Goal: Communication & Community: Ask a question

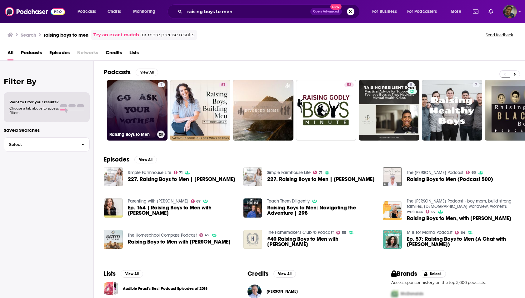
click at [131, 119] on link "7 Raising Boys to Men" at bounding box center [137, 110] width 61 height 61
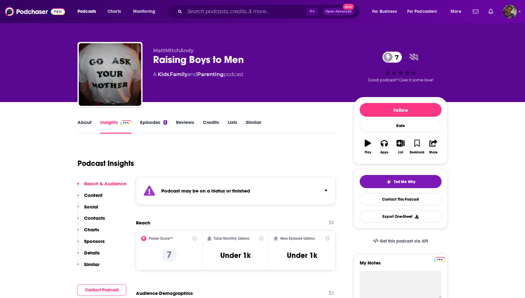
click at [153, 123] on link "Episodes 2" at bounding box center [153, 126] width 27 height 14
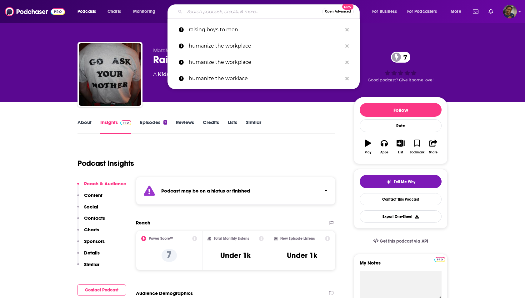
click at [219, 14] on input "Search podcasts, credits, & more..." at bounding box center [254, 12] width 138 height 10
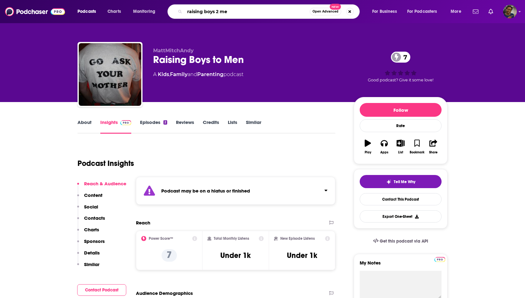
type input "raising boys 2 men"
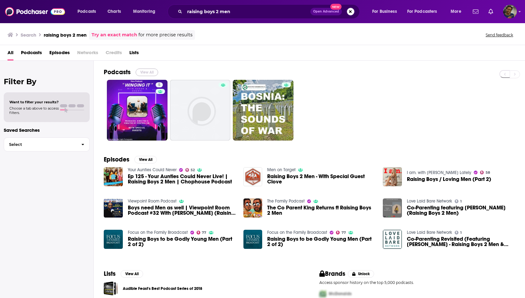
click at [149, 69] on button "View All" at bounding box center [147, 72] width 23 height 8
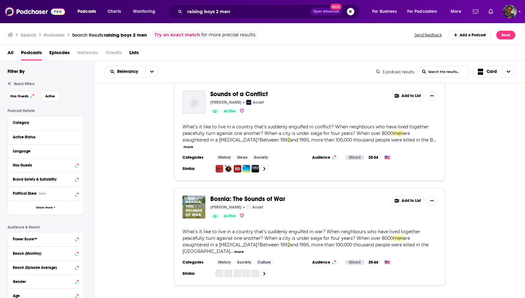
scroll to position [125, 0]
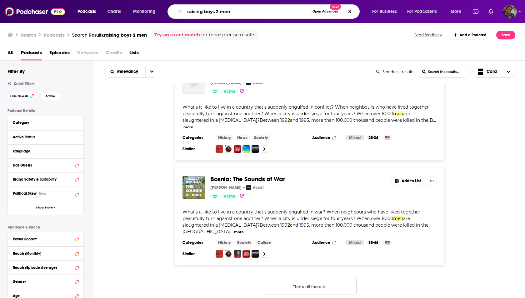
click at [206, 12] on input "raising boys 2 men" at bounding box center [247, 12] width 125 height 10
type input "raisingboys2men"
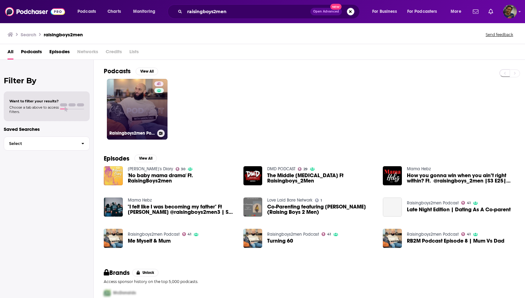
click at [129, 100] on link "41 Raisingboys2men Podcast" at bounding box center [137, 109] width 61 height 61
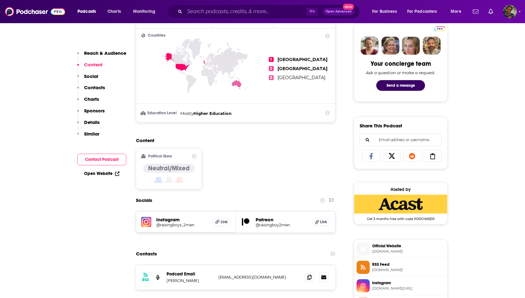
scroll to position [293, 0]
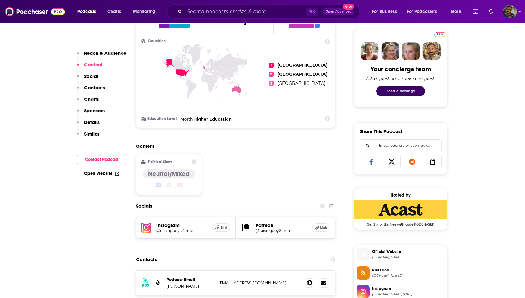
click at [394, 90] on button "Send a message" at bounding box center [400, 91] width 49 height 11
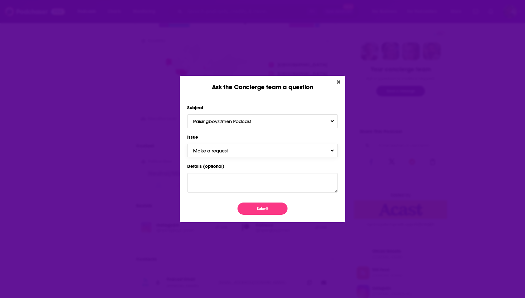
click at [264, 147] on button "Make a request" at bounding box center [262, 150] width 151 height 13
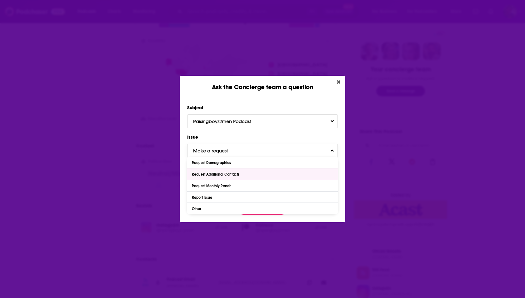
click at [260, 176] on div "Request Additional Contacts" at bounding box center [262, 173] width 151 height 11
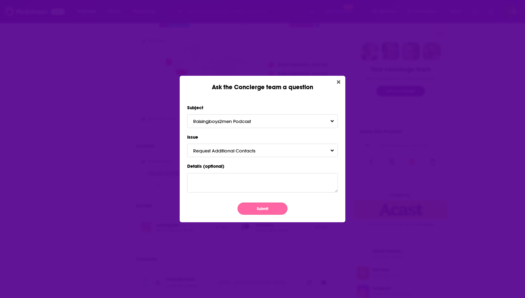
click at [254, 209] on button "Submit" at bounding box center [263, 208] width 50 height 12
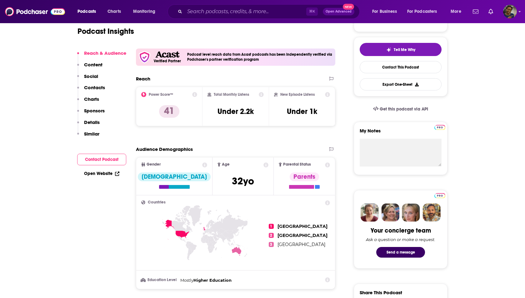
scroll to position [145, 0]
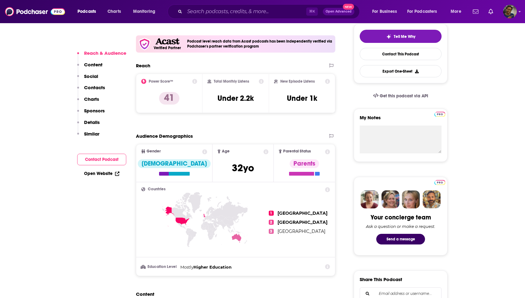
click at [97, 76] on p "Social" at bounding box center [91, 76] width 14 height 6
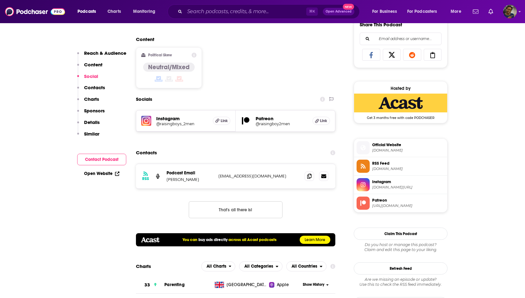
scroll to position [405, 0]
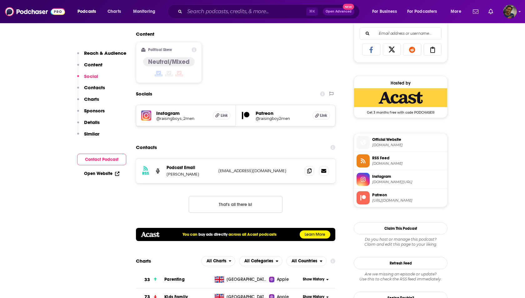
click at [183, 118] on h5 "@raisingboys_2men" at bounding box center [182, 118] width 52 height 5
